Goal: Task Accomplishment & Management: Manage account settings

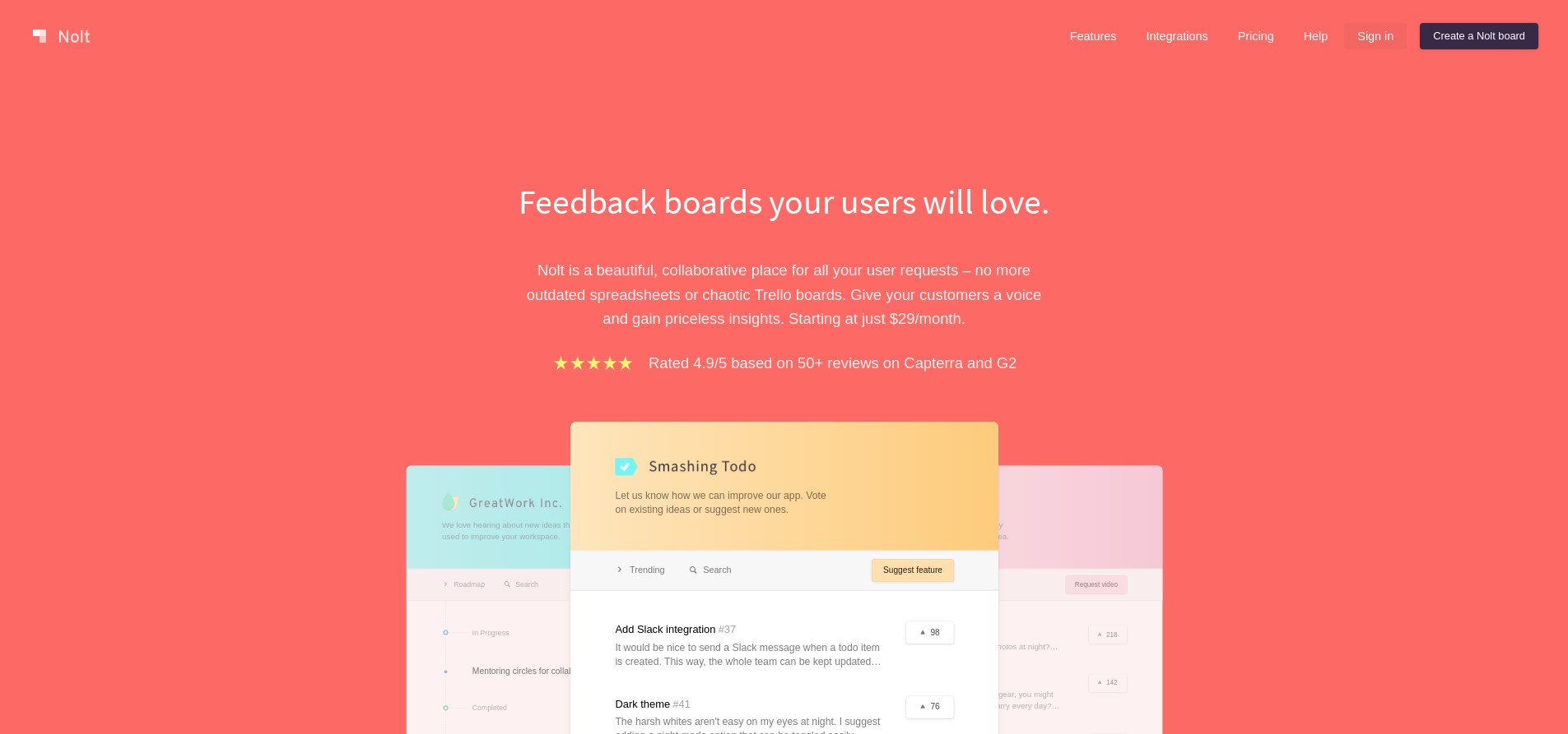
click at [1386, 35] on link "Sign in" at bounding box center [1375, 35] width 62 height 26
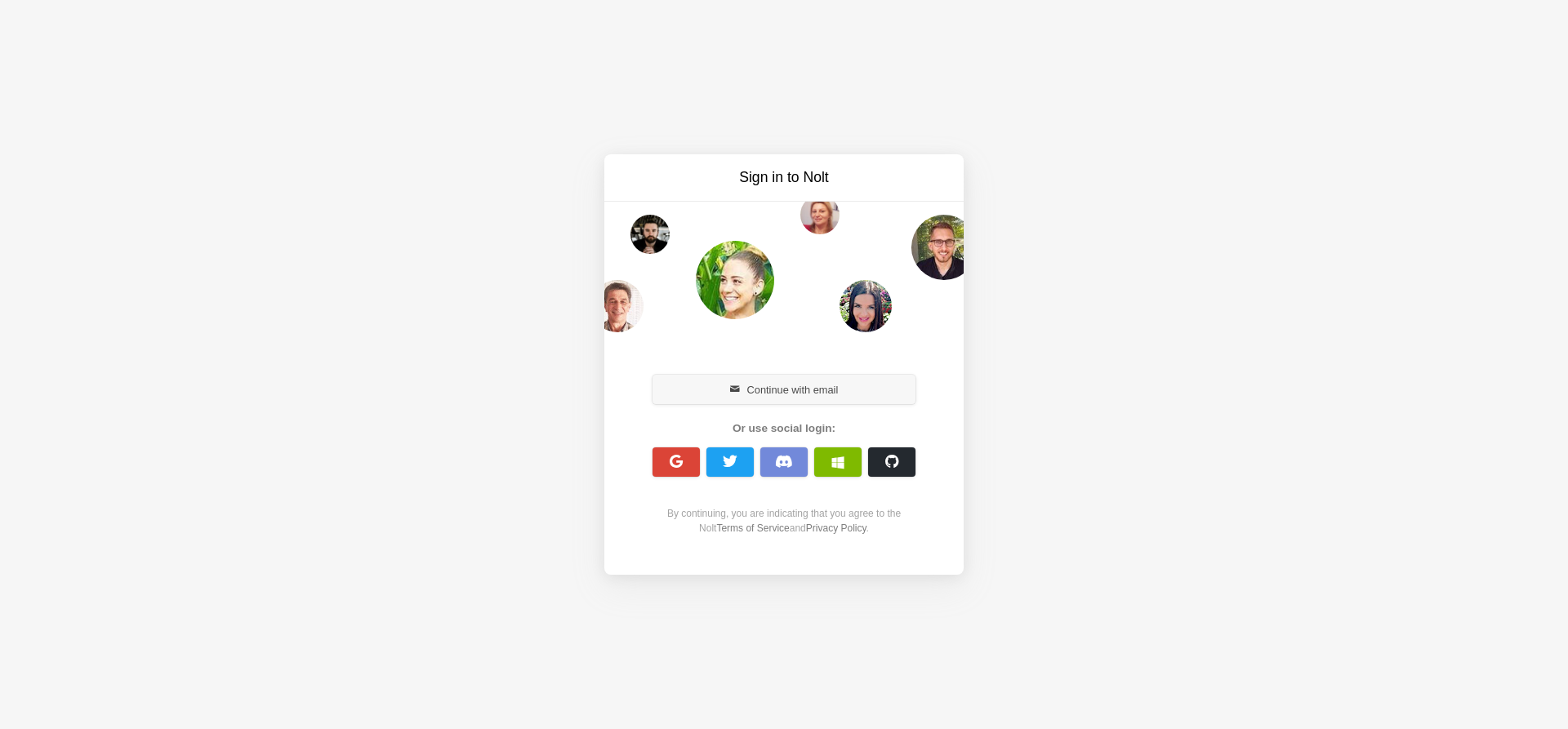
click at [832, 389] on button "Continue with email" at bounding box center [783, 389] width 263 height 29
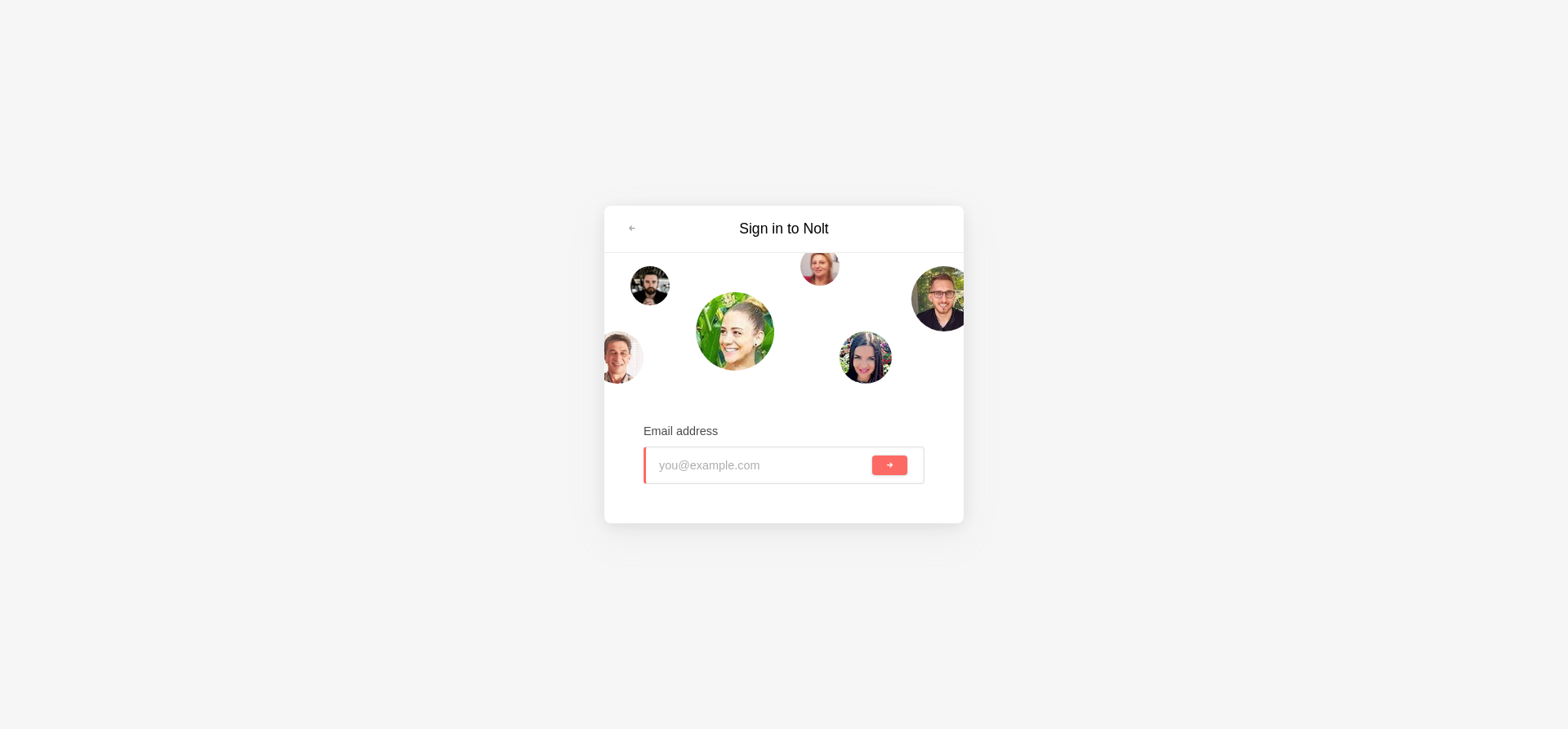
type input "h"
drag, startPoint x: 639, startPoint y: 233, endPoint x: 653, endPoint y: 254, distance: 25.2
click at [638, 233] on link at bounding box center [631, 229] width 29 height 26
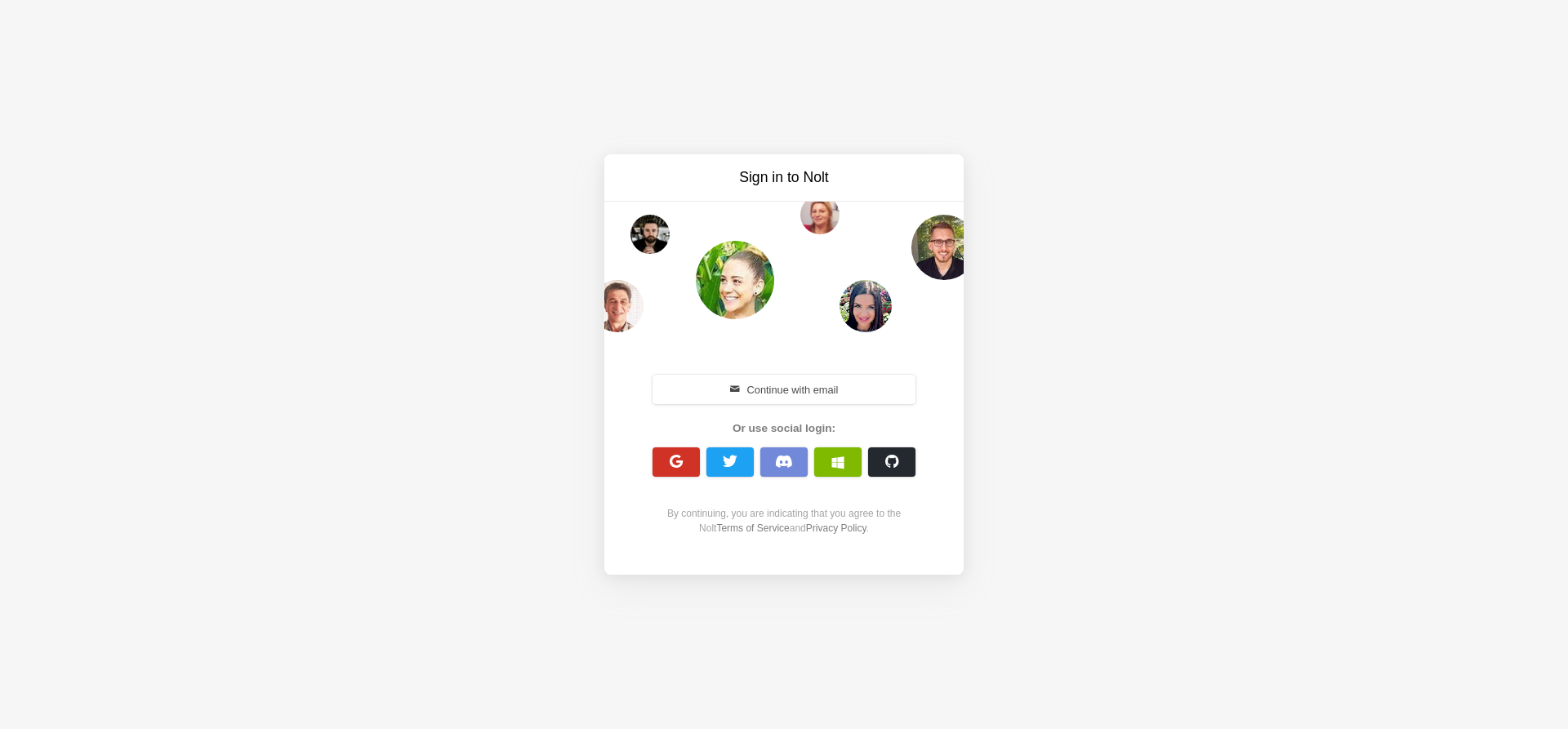
click at [671, 462] on span "button" at bounding box center [676, 461] width 16 height 16
click at [846, 453] on button "button" at bounding box center [837, 462] width 48 height 29
click at [837, 462] on span "button" at bounding box center [838, 462] width 13 height 13
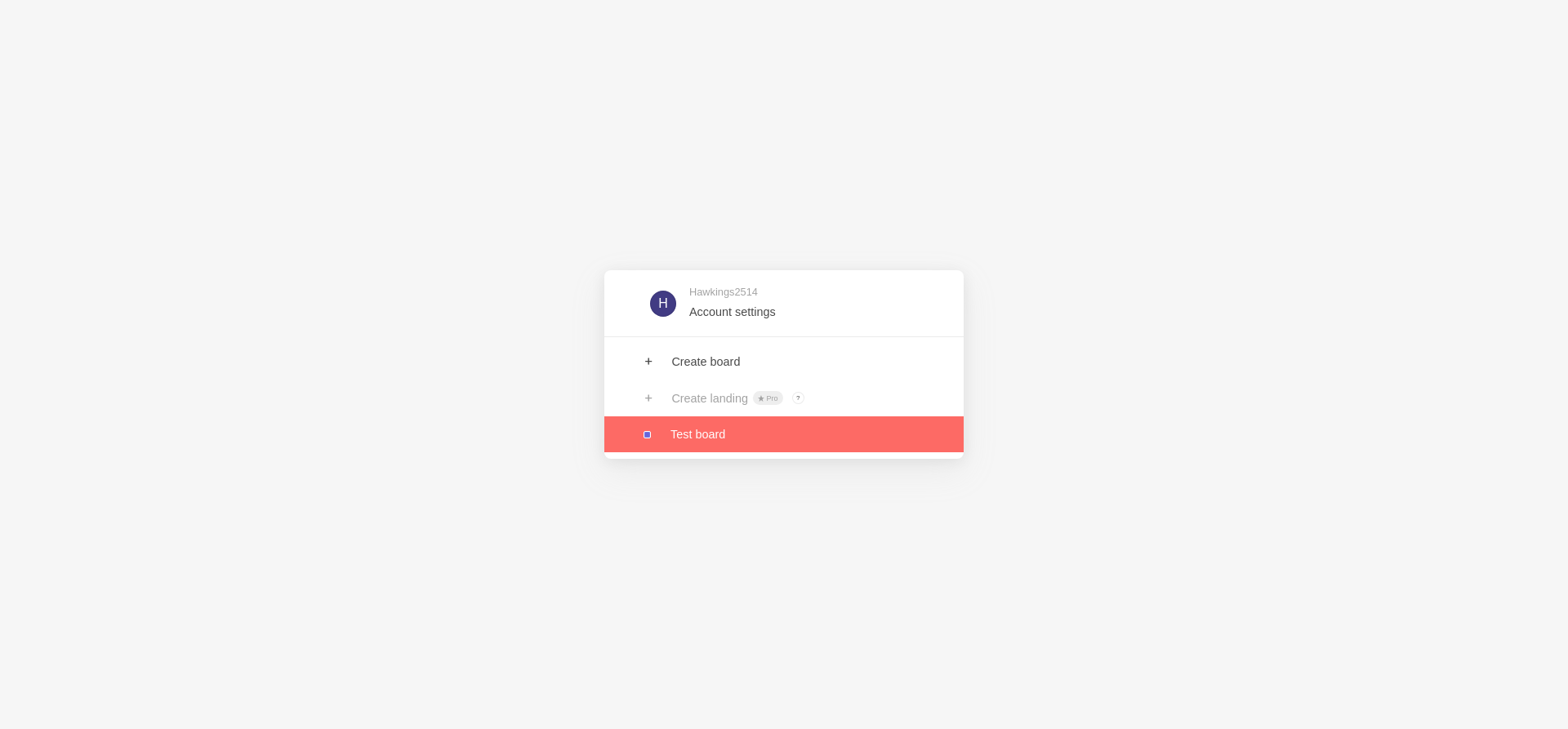
click at [653, 436] on link at bounding box center [784, 434] width 359 height 36
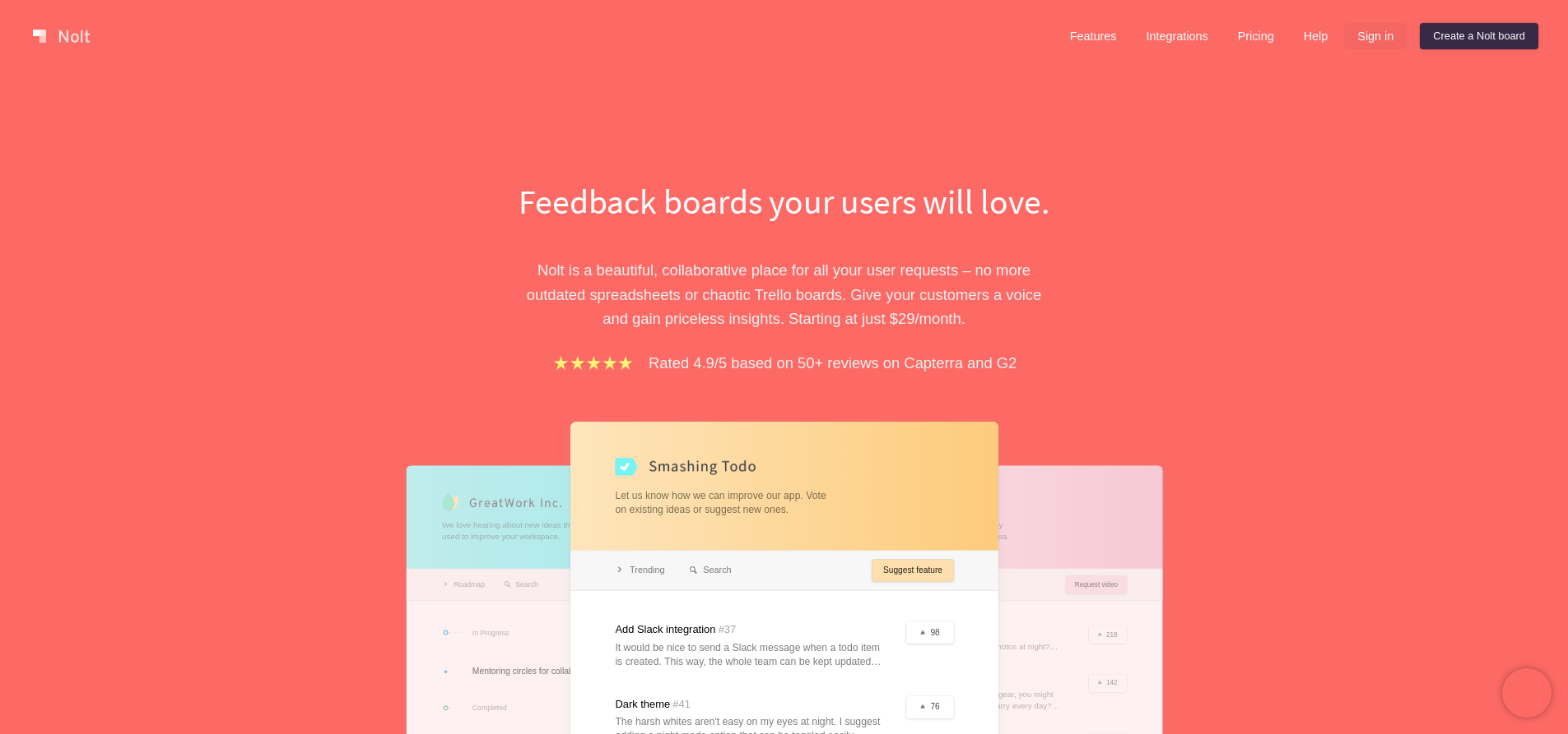
click at [1362, 39] on link "Sign in" at bounding box center [1375, 35] width 62 height 26
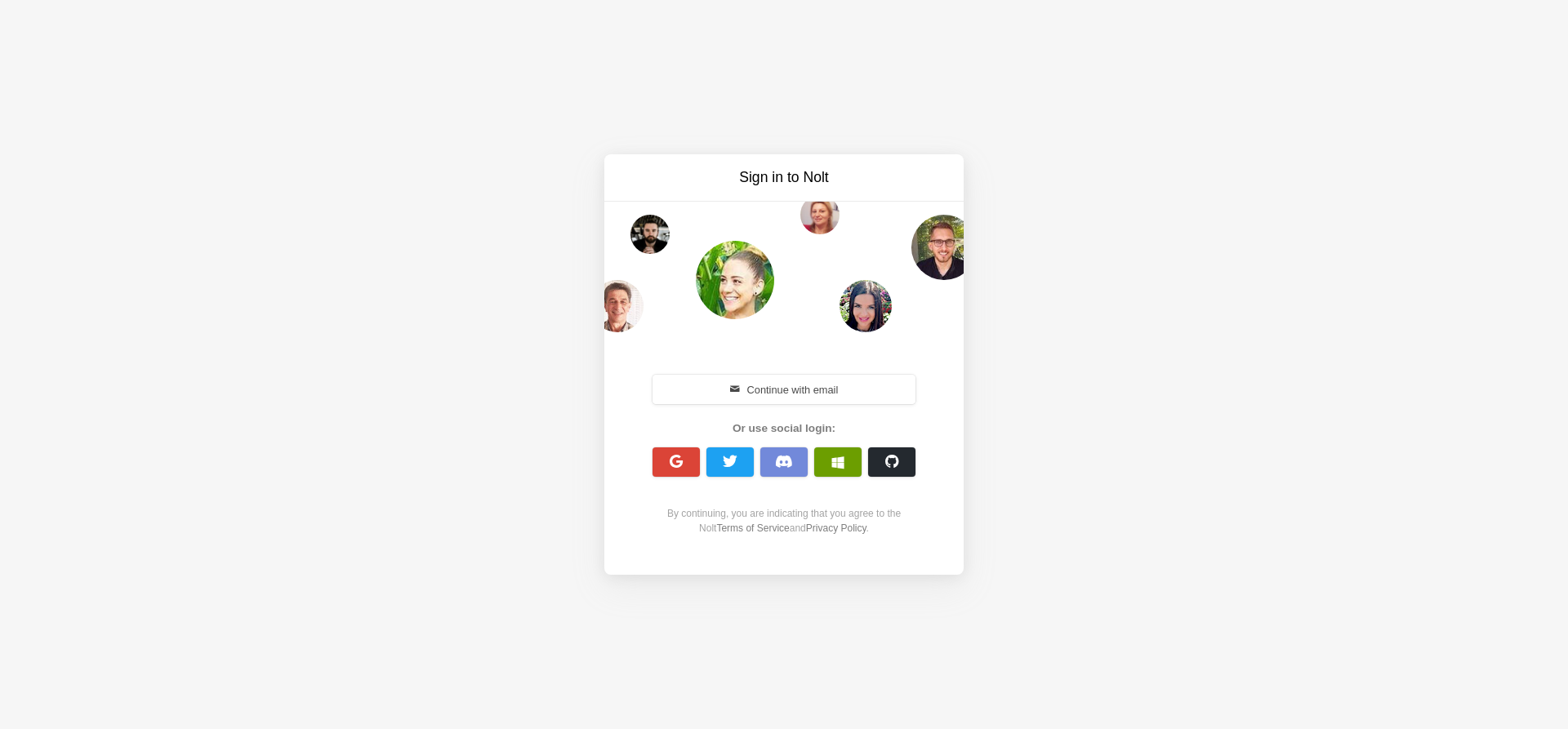
click at [830, 471] on button "button" at bounding box center [837, 462] width 48 height 29
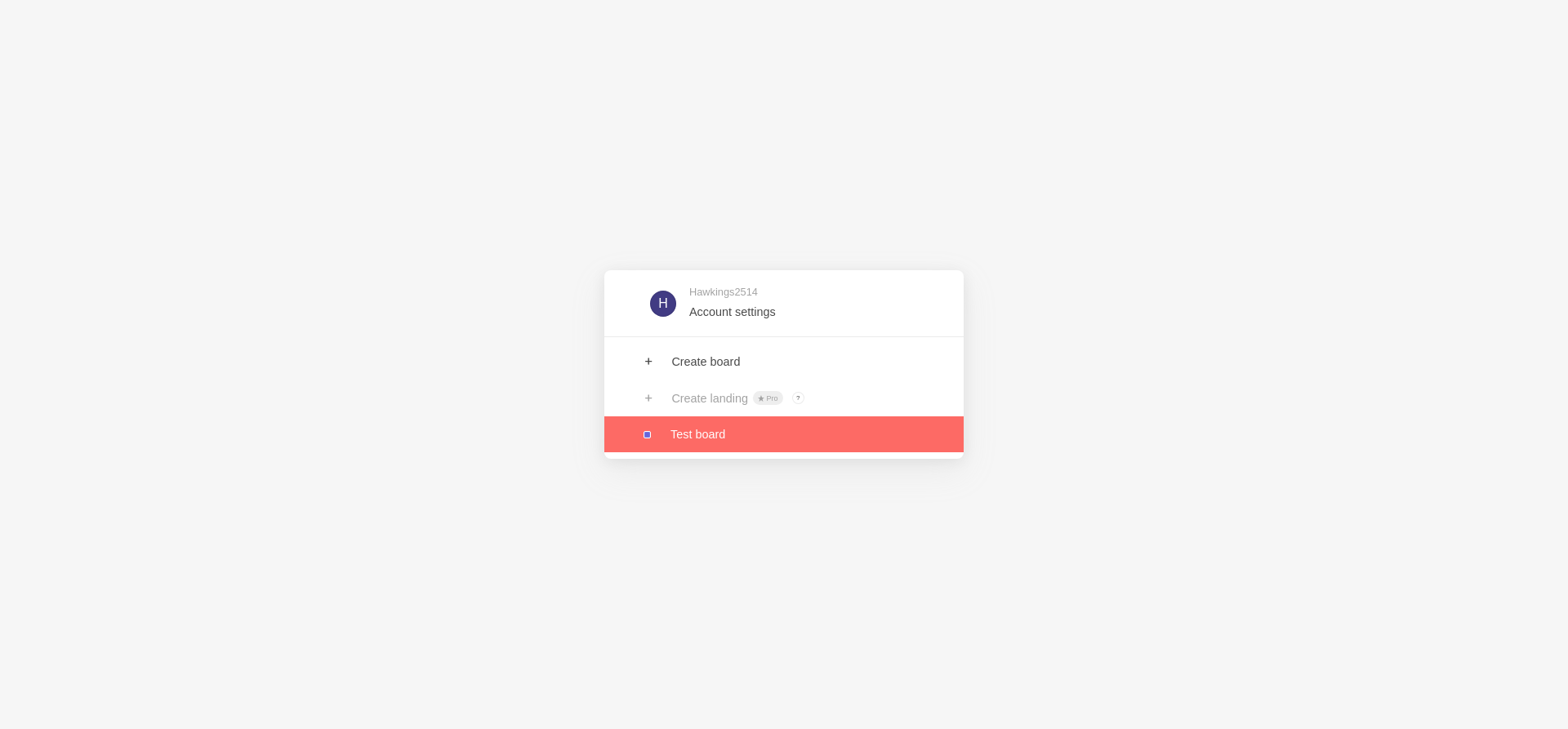
click at [722, 440] on link at bounding box center [784, 434] width 359 height 36
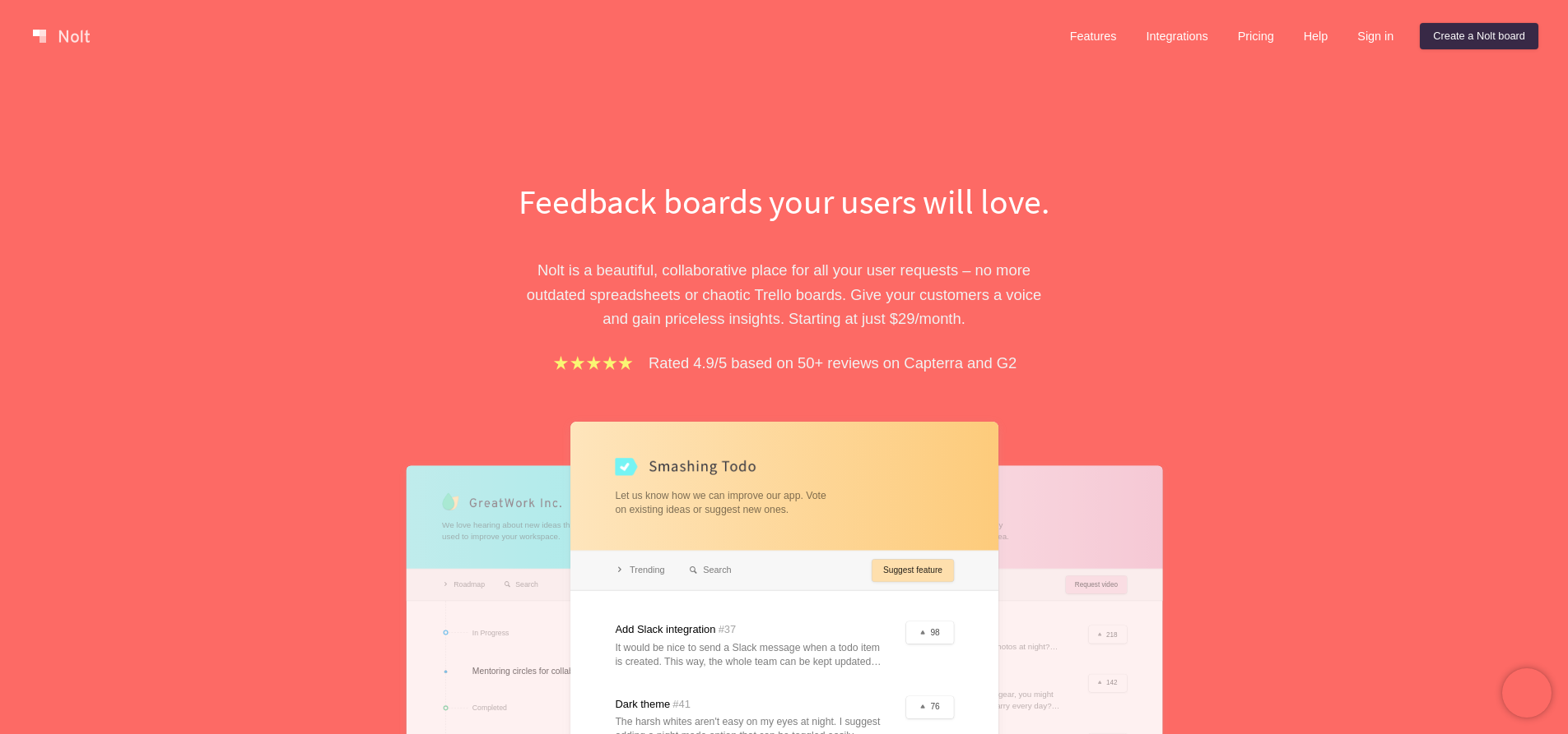
click at [1180, 410] on div "Feedback boards your users will love. Nolt is a beautiful, collaborative place …" at bounding box center [784, 532] width 1568 height 920
